Goal: Find specific page/section: Find specific page/section

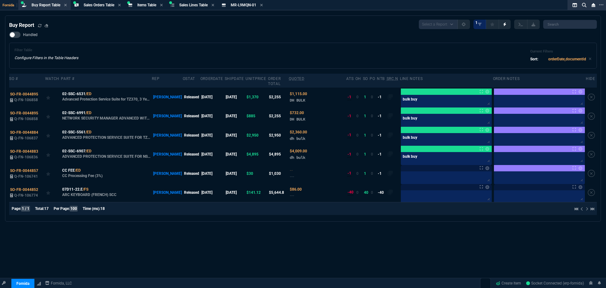
select select "9: OCAM"
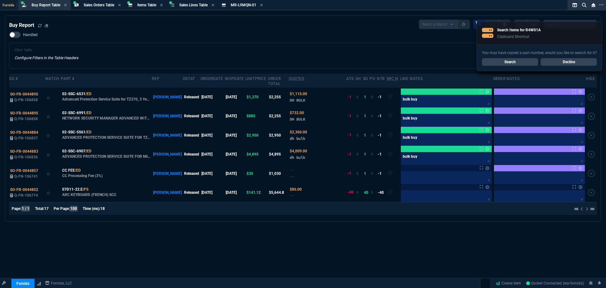
click at [519, 62] on link "Search" at bounding box center [510, 62] width 56 height 8
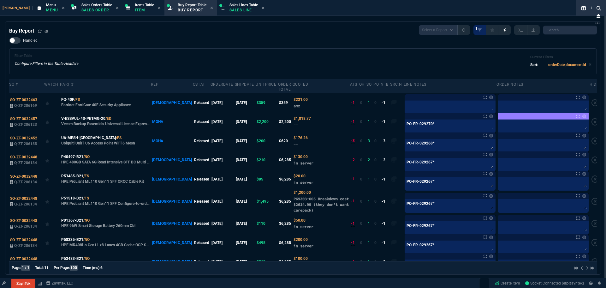
select select "9: OCAM"
click at [85, 5] on span "Sales Orders Table" at bounding box center [96, 5] width 31 height 4
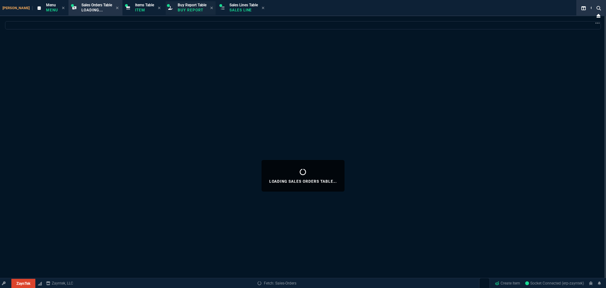
select select
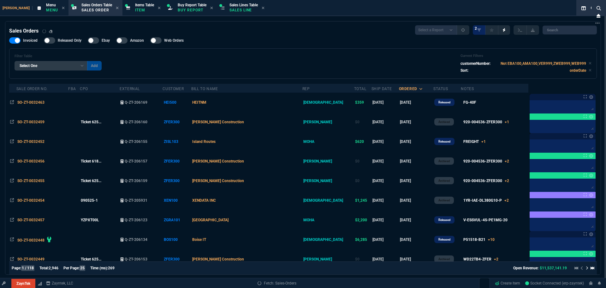
click at [178, 11] on p "Buy Report" at bounding box center [192, 10] width 29 height 5
